Goal: Check status

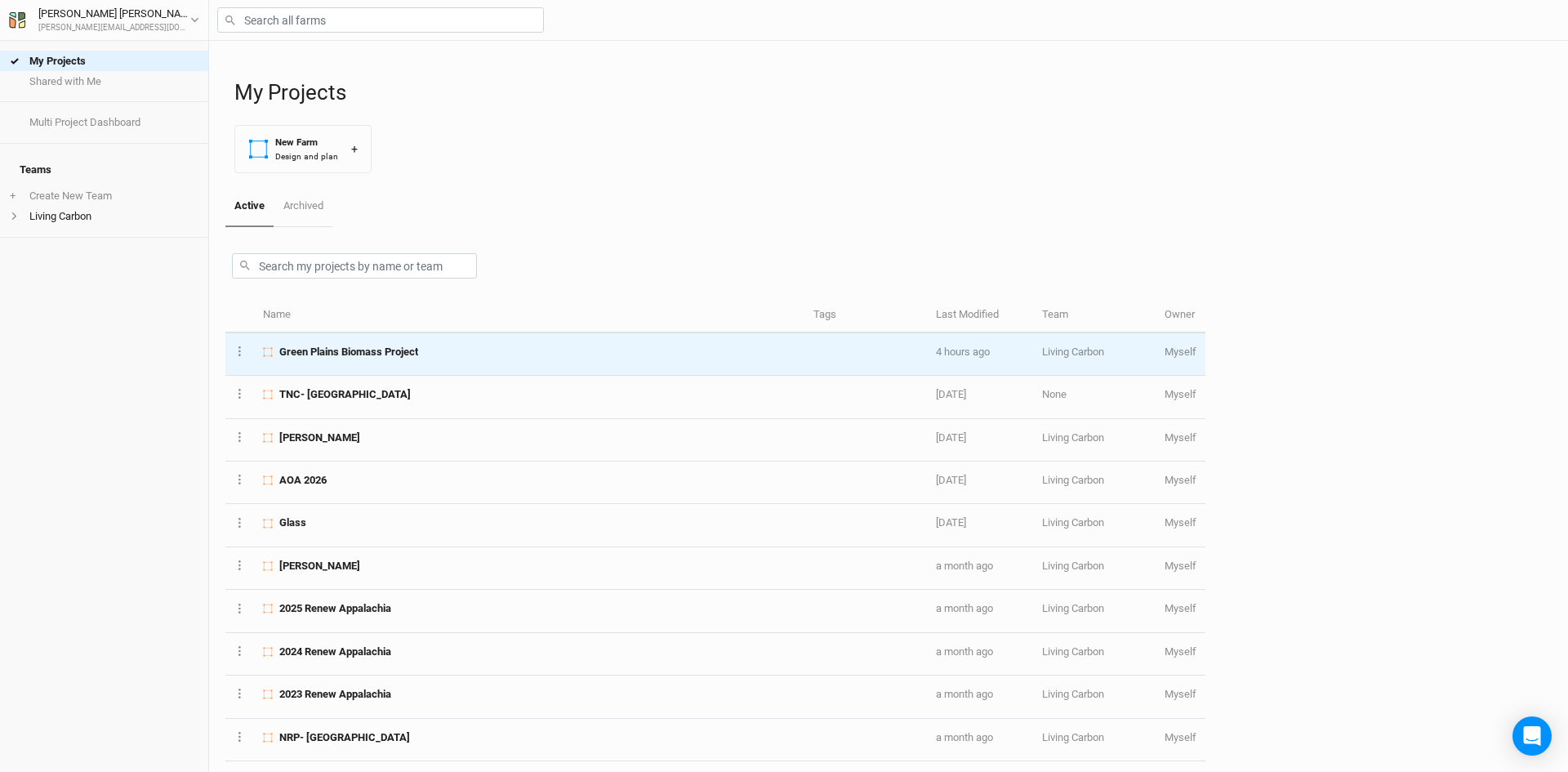
click at [439, 348] on div "Green Plains Biomass Project" at bounding box center [529, 352] width 532 height 15
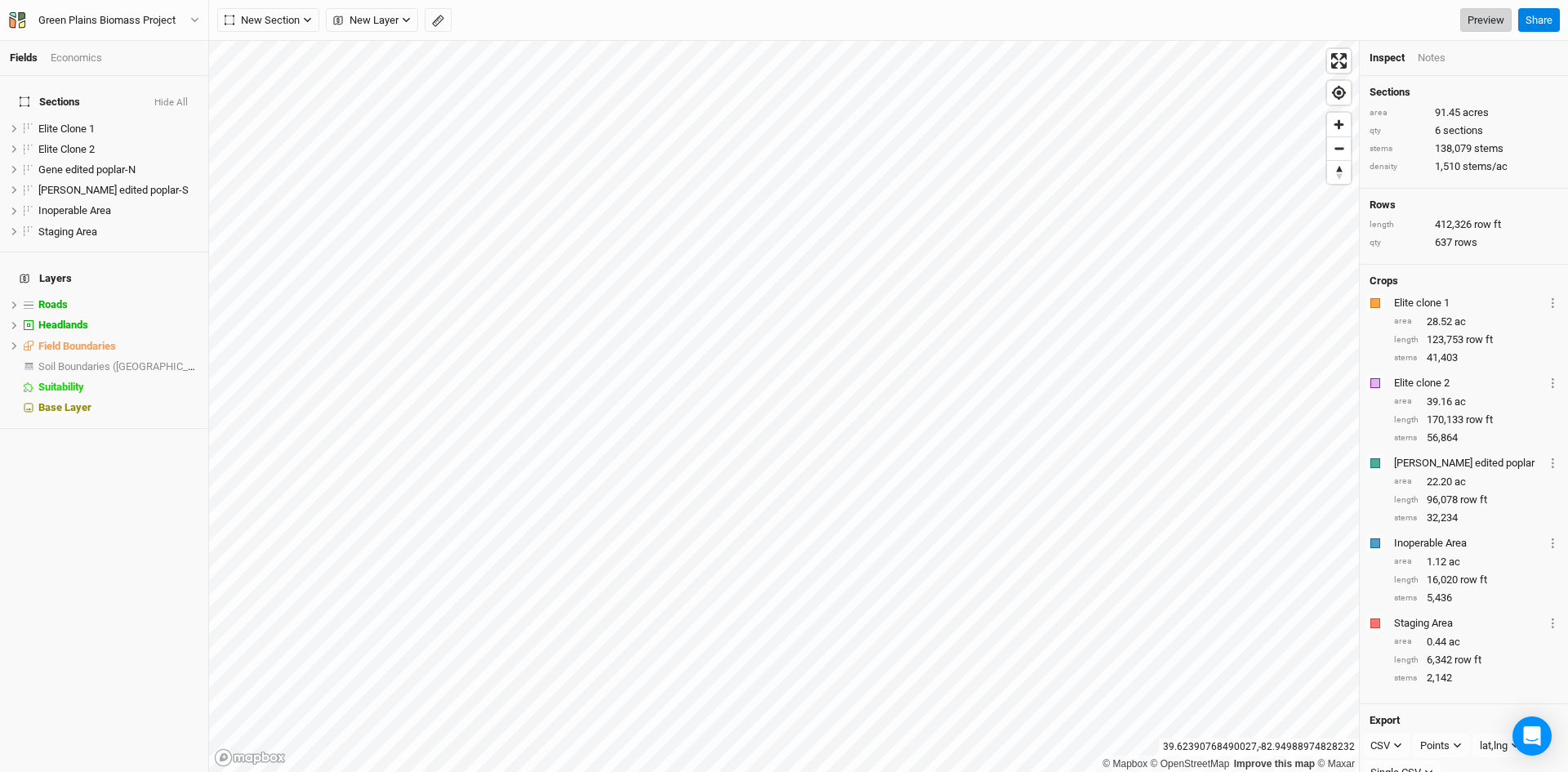
click at [1475, 11] on link "Preview" at bounding box center [1486, 20] width 51 height 25
click at [174, 356] on span "show" at bounding box center [184, 366] width 26 height 20
click at [171, 97] on button "Hide All" at bounding box center [171, 103] width 35 height 12
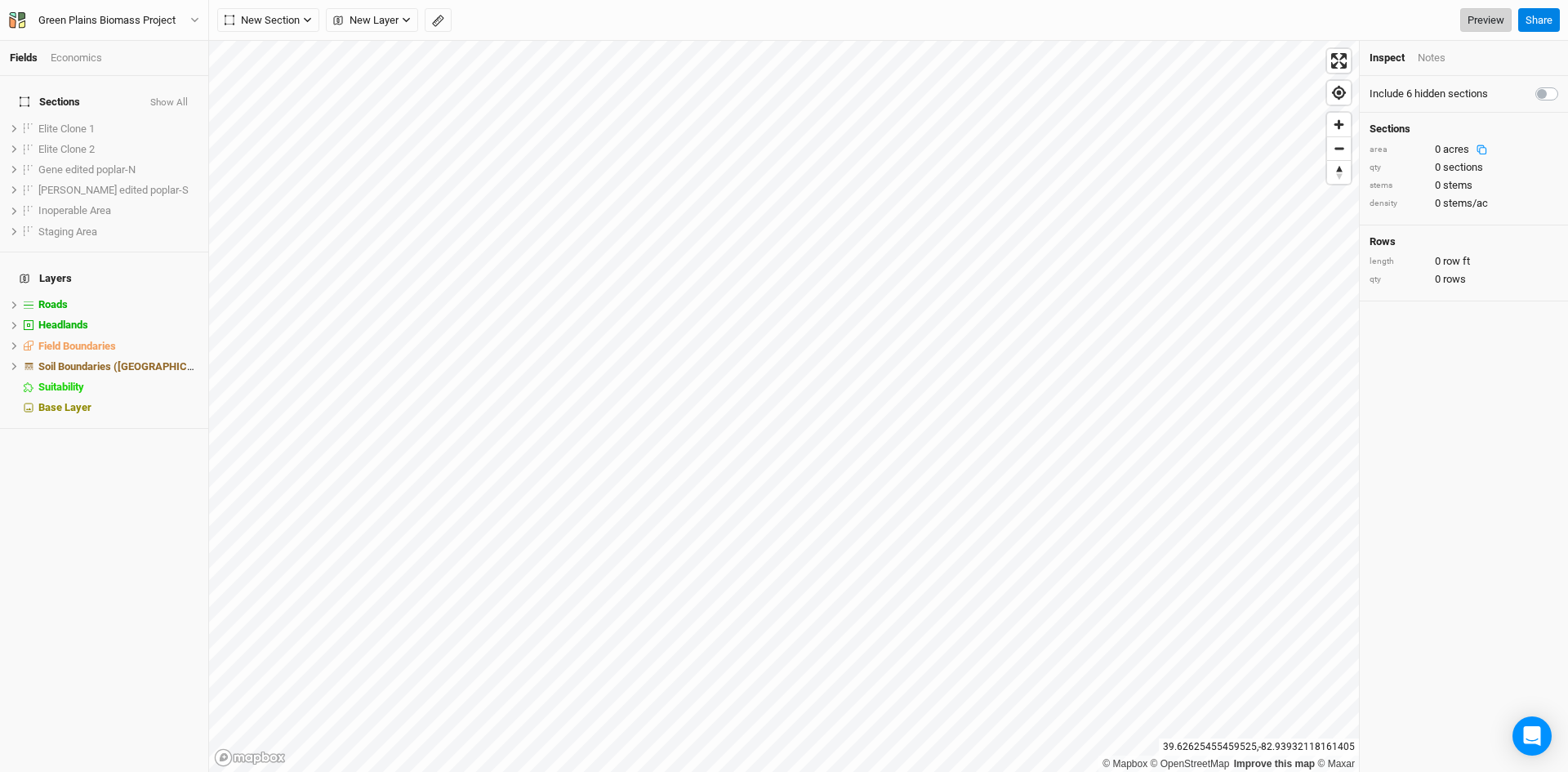
click at [1489, 12] on link "Preview" at bounding box center [1486, 20] width 51 height 25
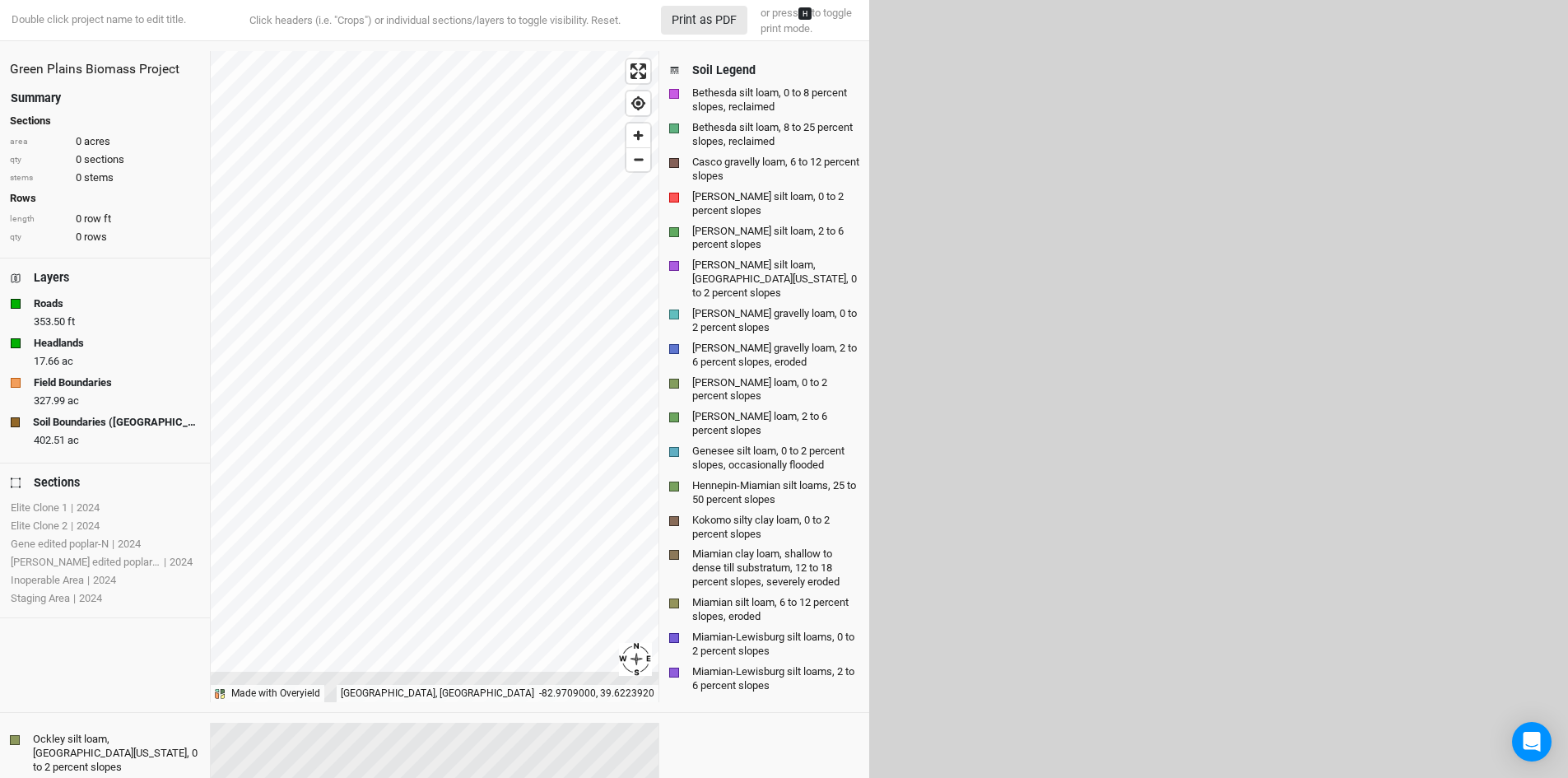
click at [55, 277] on div "Layers" at bounding box center [52, 277] width 36 height 17
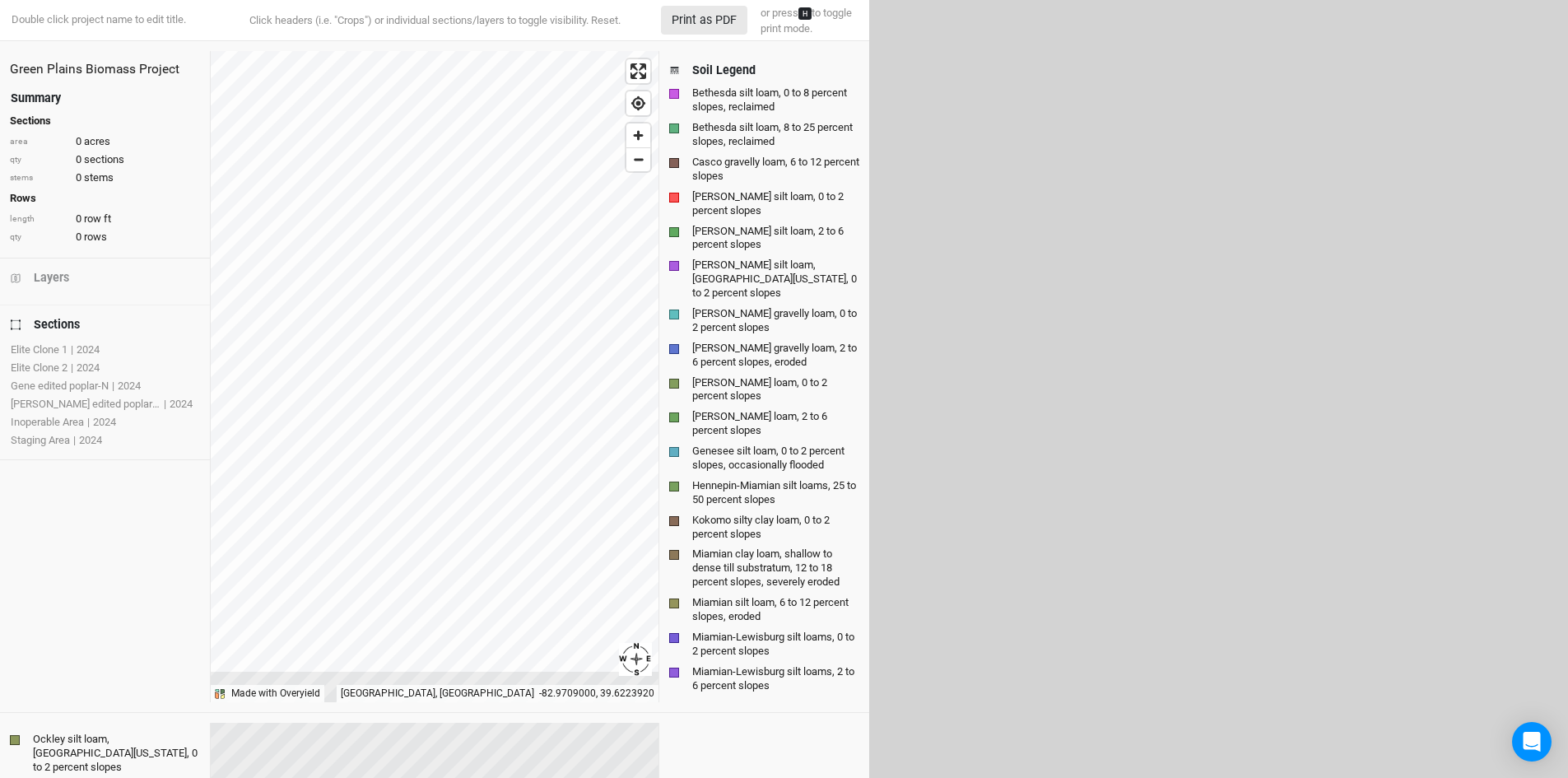
click at [56, 321] on div "Sections" at bounding box center [57, 324] width 46 height 17
click at [40, 96] on div "Summary" at bounding box center [36, 97] width 50 height 17
